Goal: Information Seeking & Learning: Learn about a topic

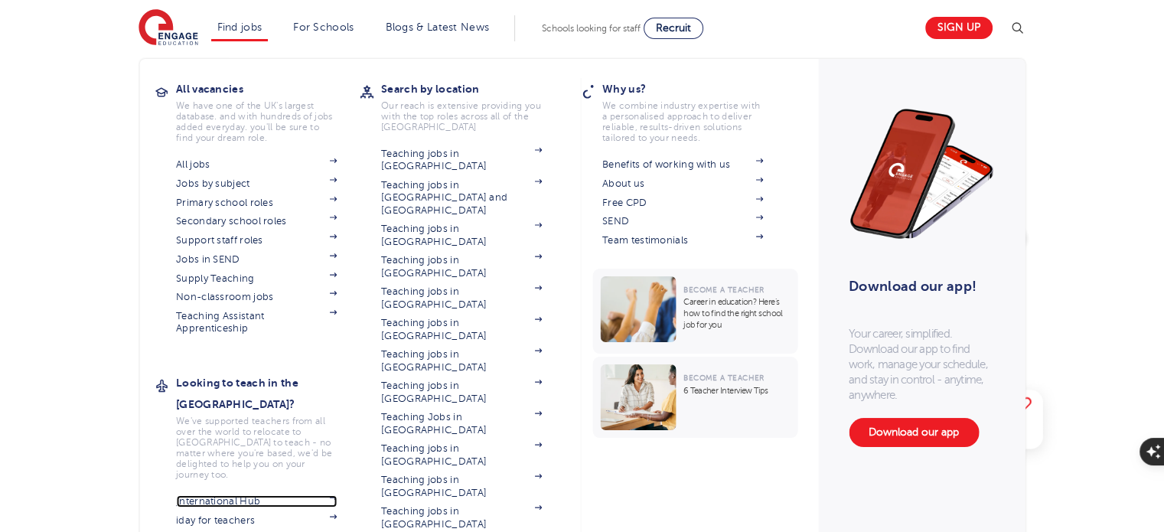
click at [245, 495] on link "International Hub" at bounding box center [256, 501] width 161 height 12
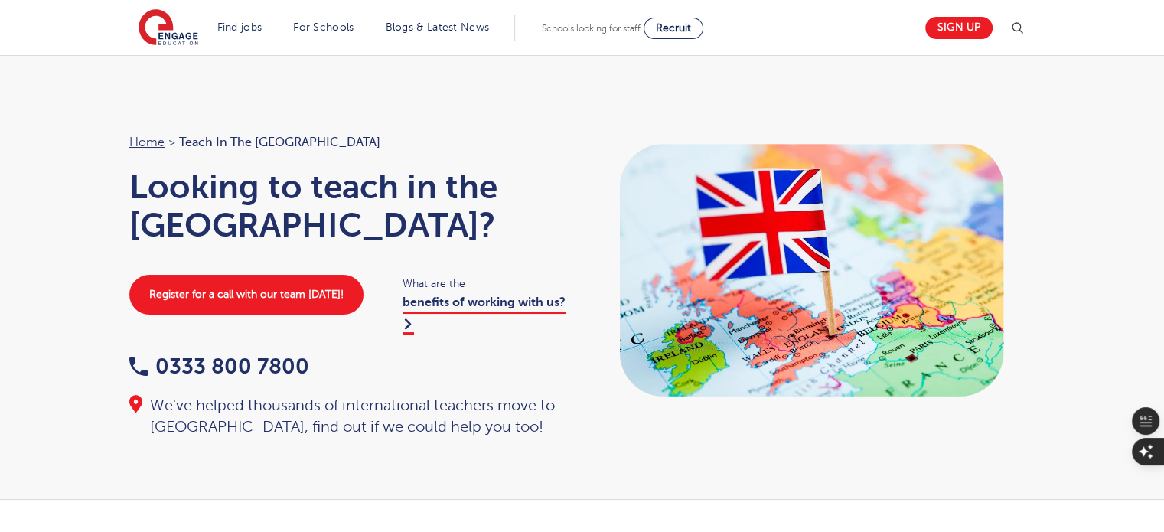
click at [115, 278] on div "Register for a call with our team [DATE]! What are the benefits of working with…" at bounding box center [348, 304] width 468 height 58
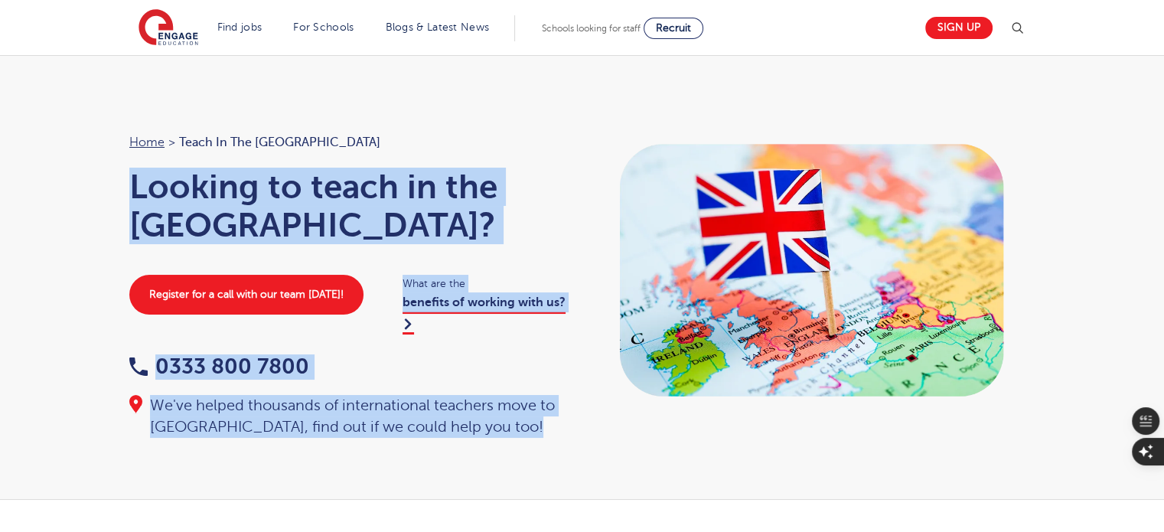
drag, startPoint x: 103, startPoint y: 176, endPoint x: 637, endPoint y: 250, distance: 539.2
click at [637, 250] on div "Home > Teach in the [GEOGRAPHIC_DATA] Looking to teach in the [GEOGRAPHIC_DATA]…" at bounding box center [582, 277] width 1164 height 445
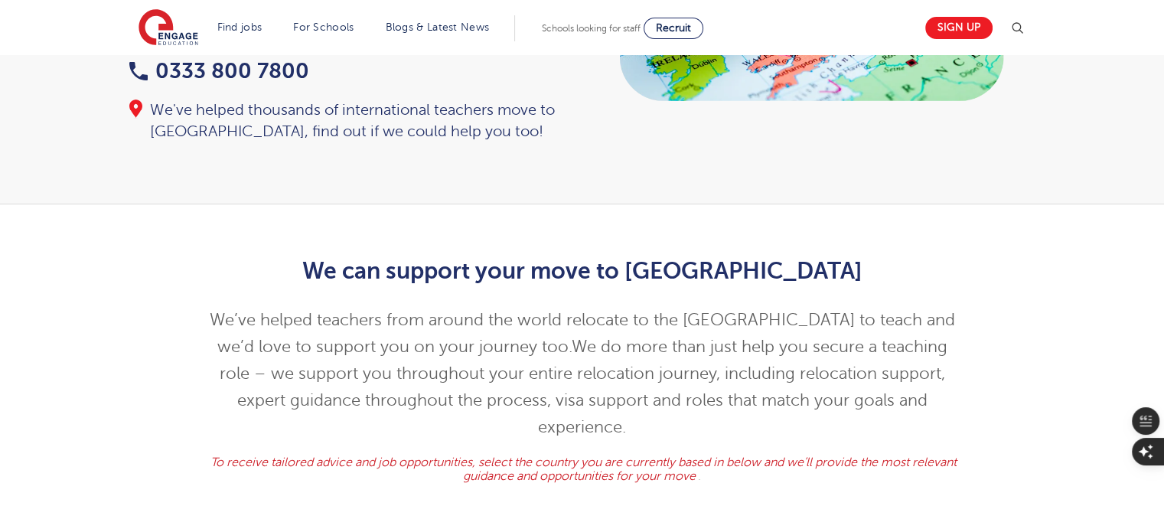
click at [324, 307] on p "We’ve helped teachers from around the world relocate to the [GEOGRAPHIC_DATA] t…" at bounding box center [582, 374] width 751 height 134
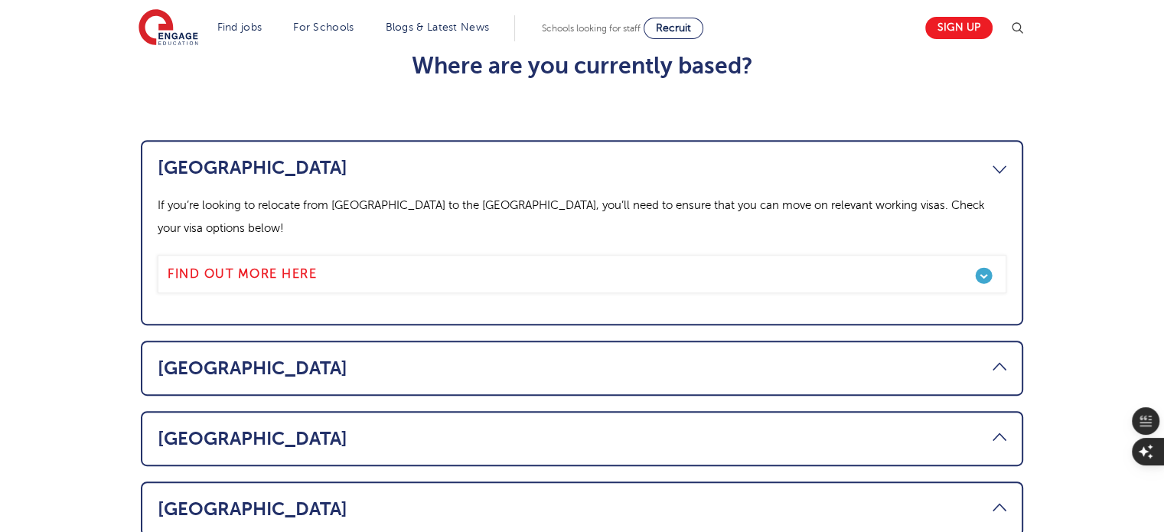
scroll to position [797, 0]
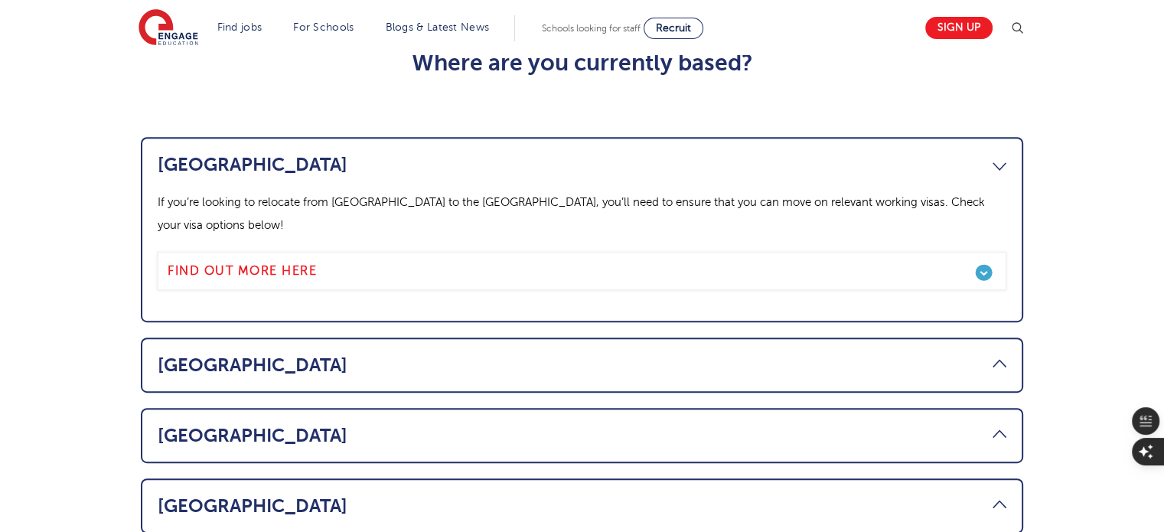
click at [257, 354] on link "[GEOGRAPHIC_DATA]" at bounding box center [582, 364] width 849 height 21
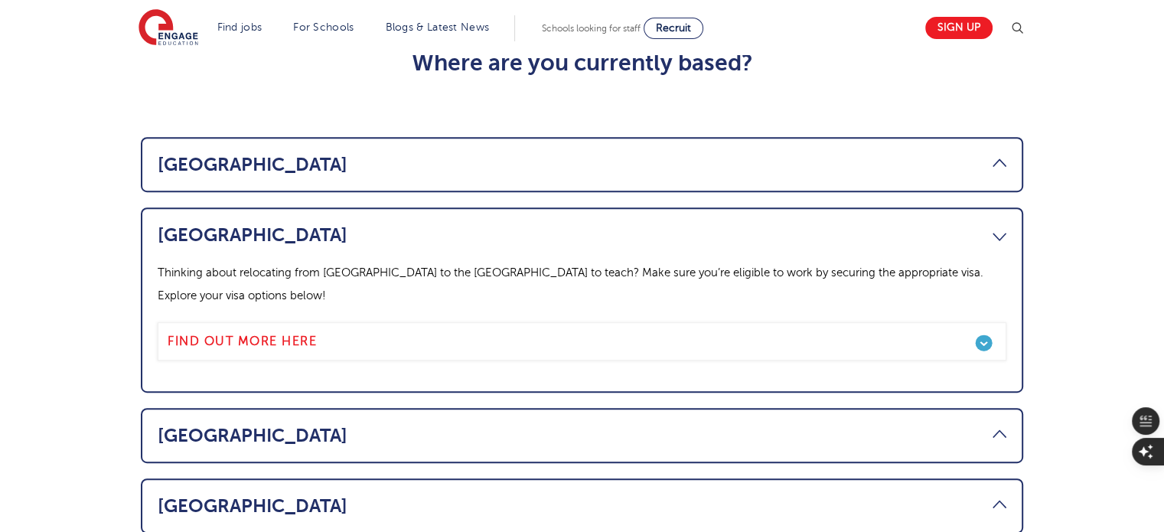
click at [186, 425] on link "Ireland" at bounding box center [582, 435] width 849 height 21
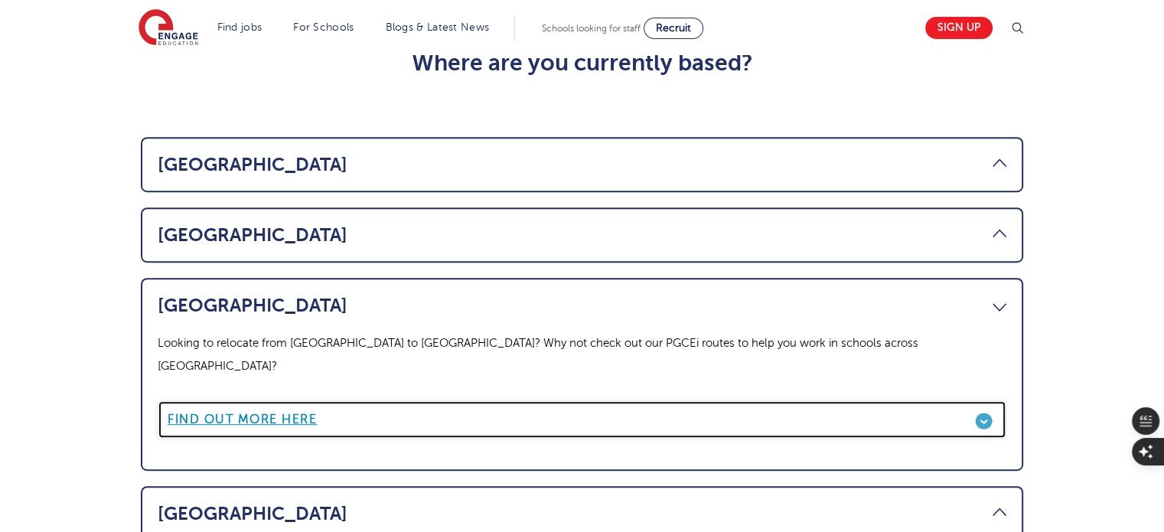
click at [263, 412] on b "Find out more here" at bounding box center [242, 419] width 149 height 14
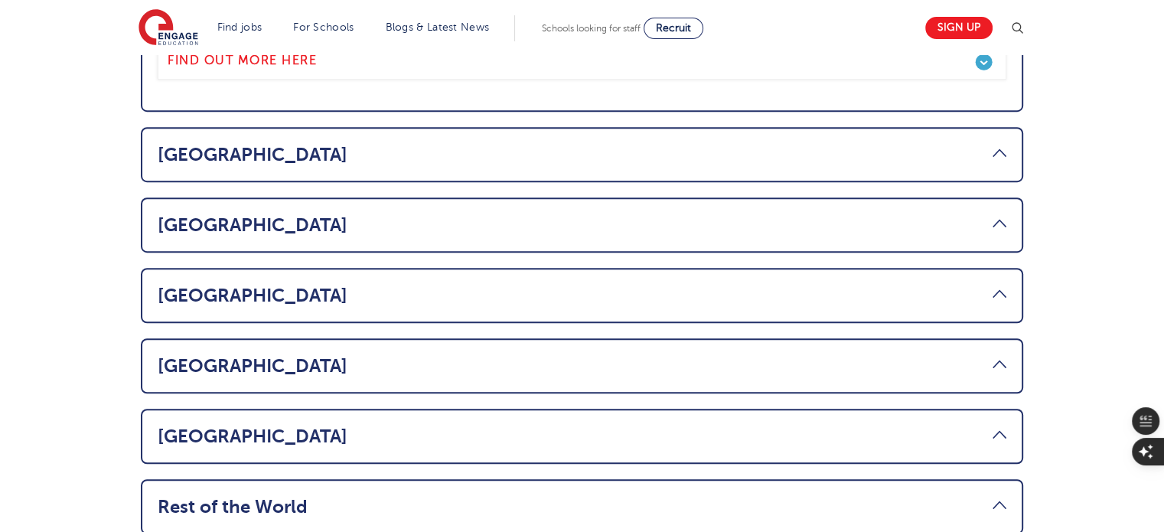
scroll to position [1001, 0]
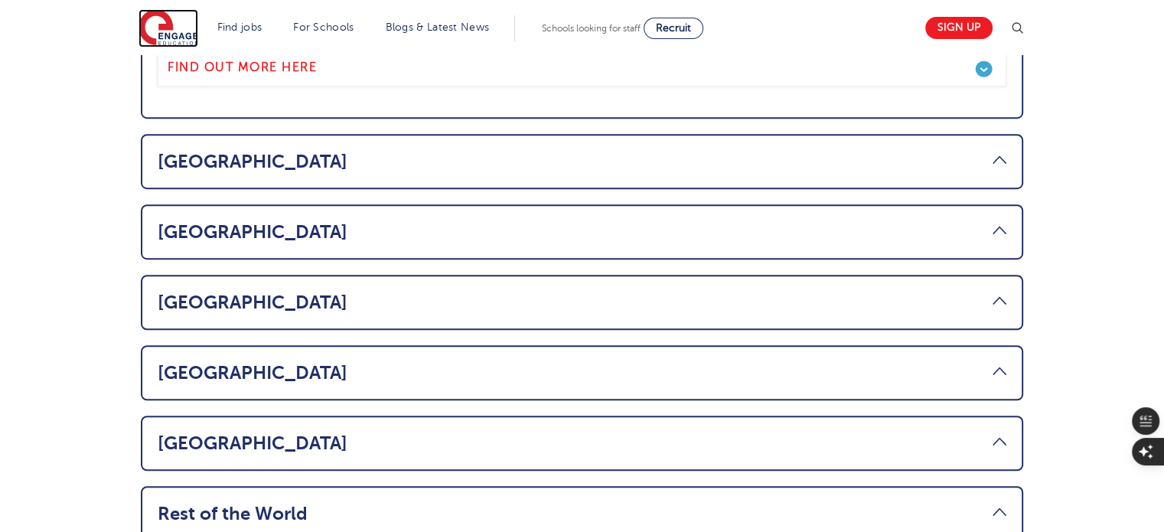
click at [178, 32] on img at bounding box center [168, 28] width 60 height 38
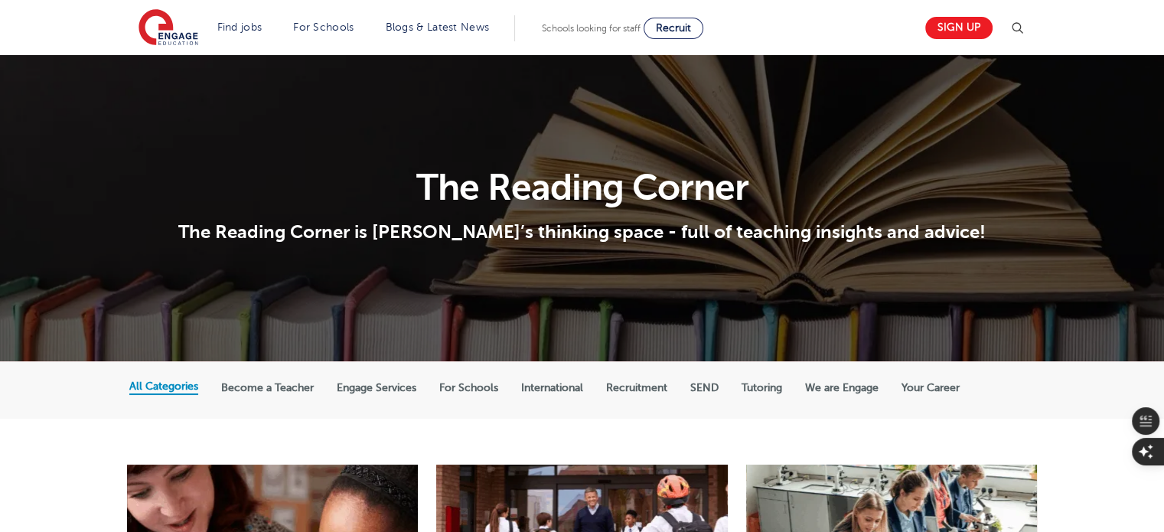
click at [557, 390] on label "International" at bounding box center [552, 388] width 62 height 14
click at [0, 0] on input "International" at bounding box center [0, 0] width 0 height 0
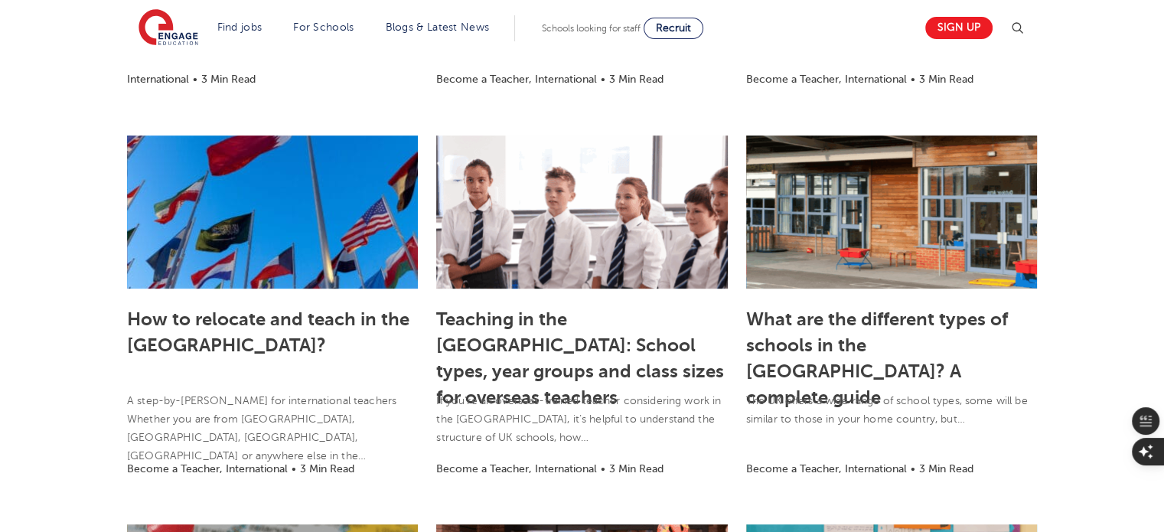
scroll to position [719, 0]
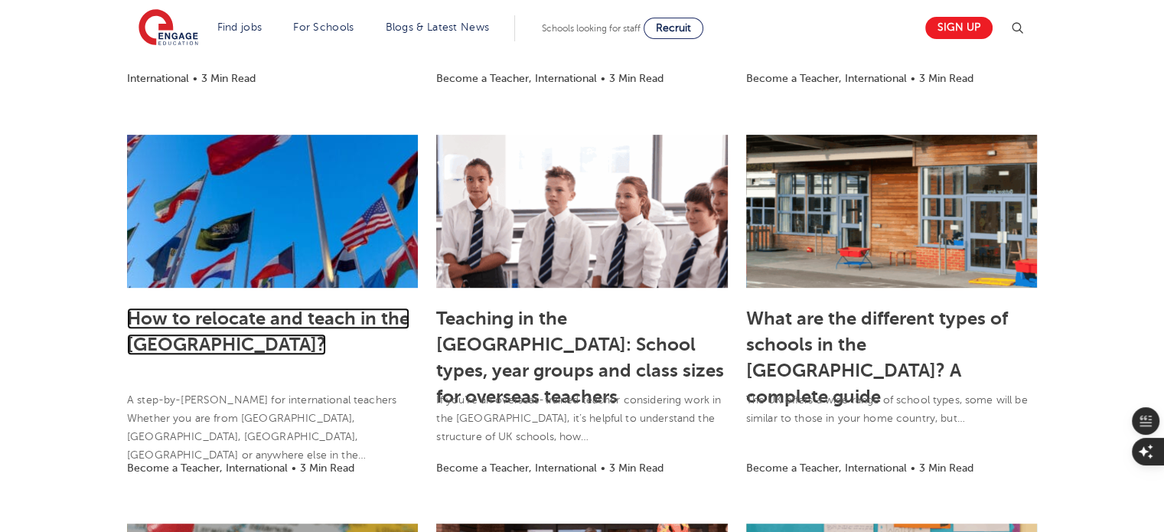
click at [261, 313] on link "How to relocate and teach in the [GEOGRAPHIC_DATA]?" at bounding box center [268, 331] width 282 height 47
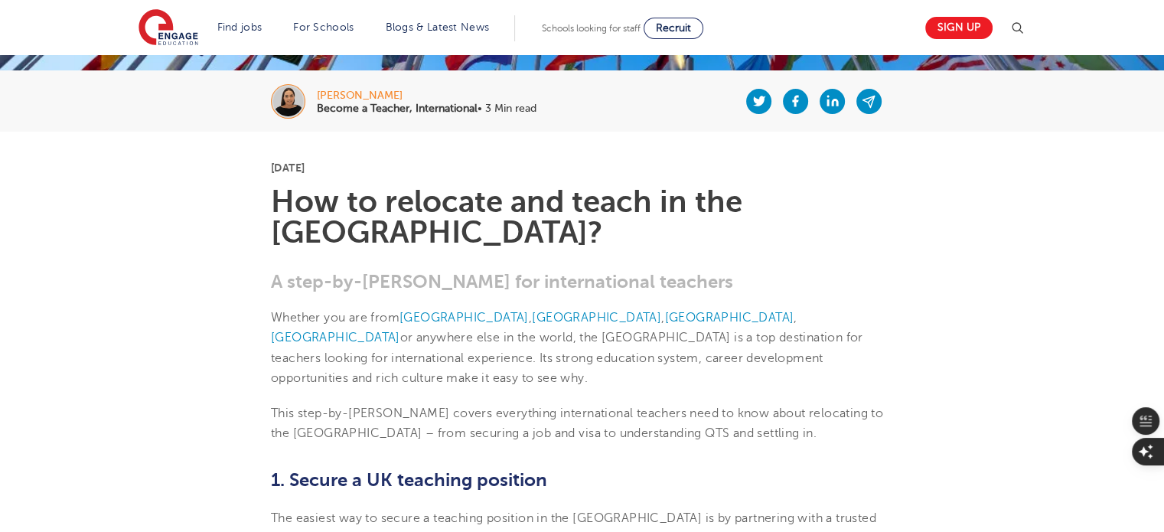
scroll to position [279, 0]
